Goal: Transaction & Acquisition: Purchase product/service

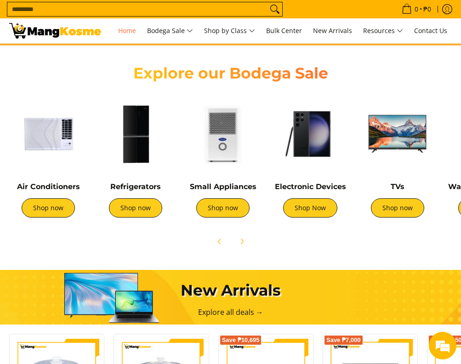
scroll to position [275, 0]
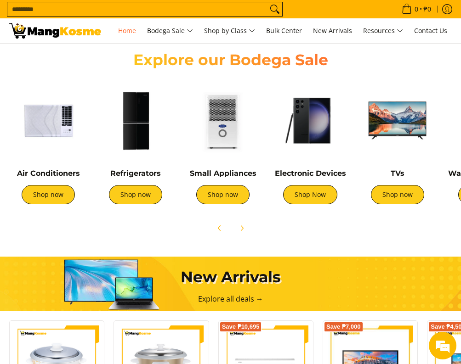
click at [136, 116] on img at bounding box center [135, 121] width 78 height 78
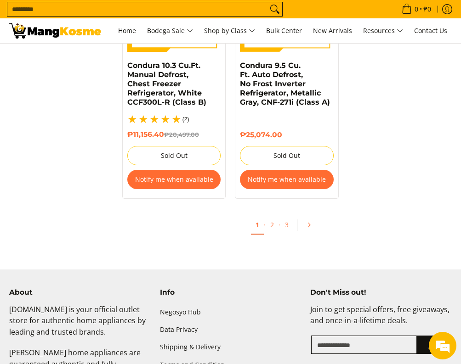
scroll to position [2020, 0]
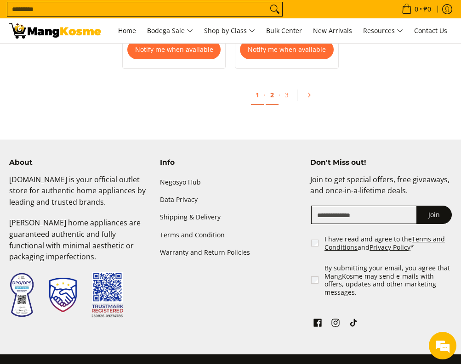
click at [272, 94] on link "2" at bounding box center [271, 95] width 13 height 19
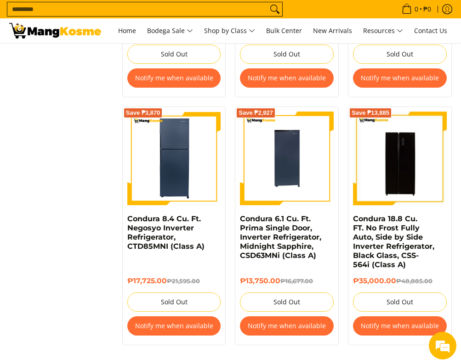
scroll to position [1974, 0]
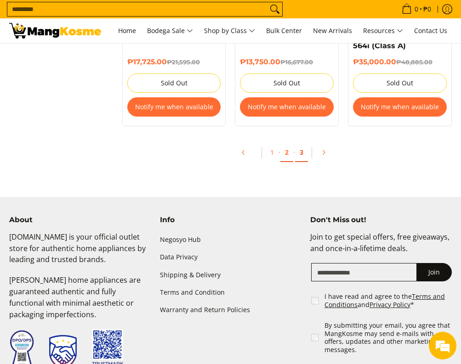
click at [301, 146] on link "3" at bounding box center [301, 152] width 13 height 19
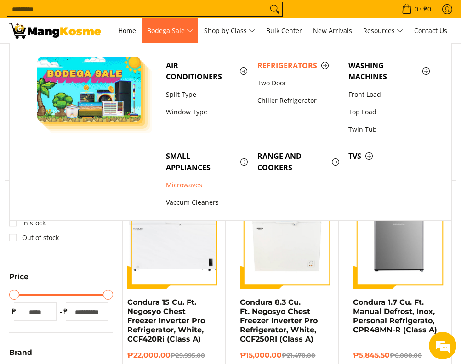
click at [191, 184] on link "Microwaves" at bounding box center [206, 184] width 91 height 17
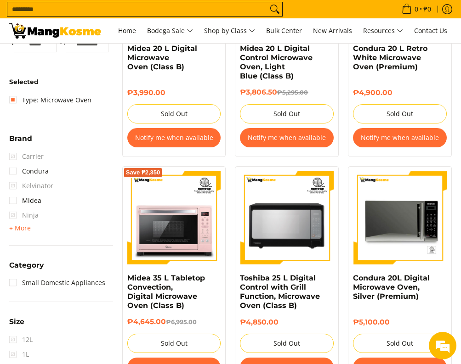
scroll to position [275, 0]
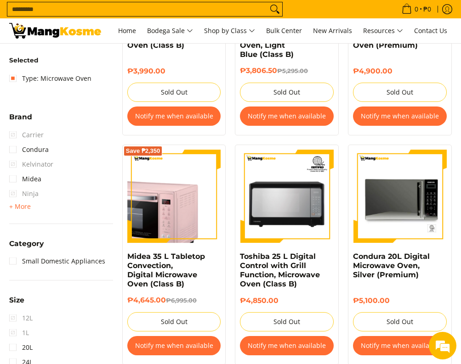
click at [174, 206] on img at bounding box center [174, 197] width 94 height 94
